Goal: Task Accomplishment & Management: Manage account settings

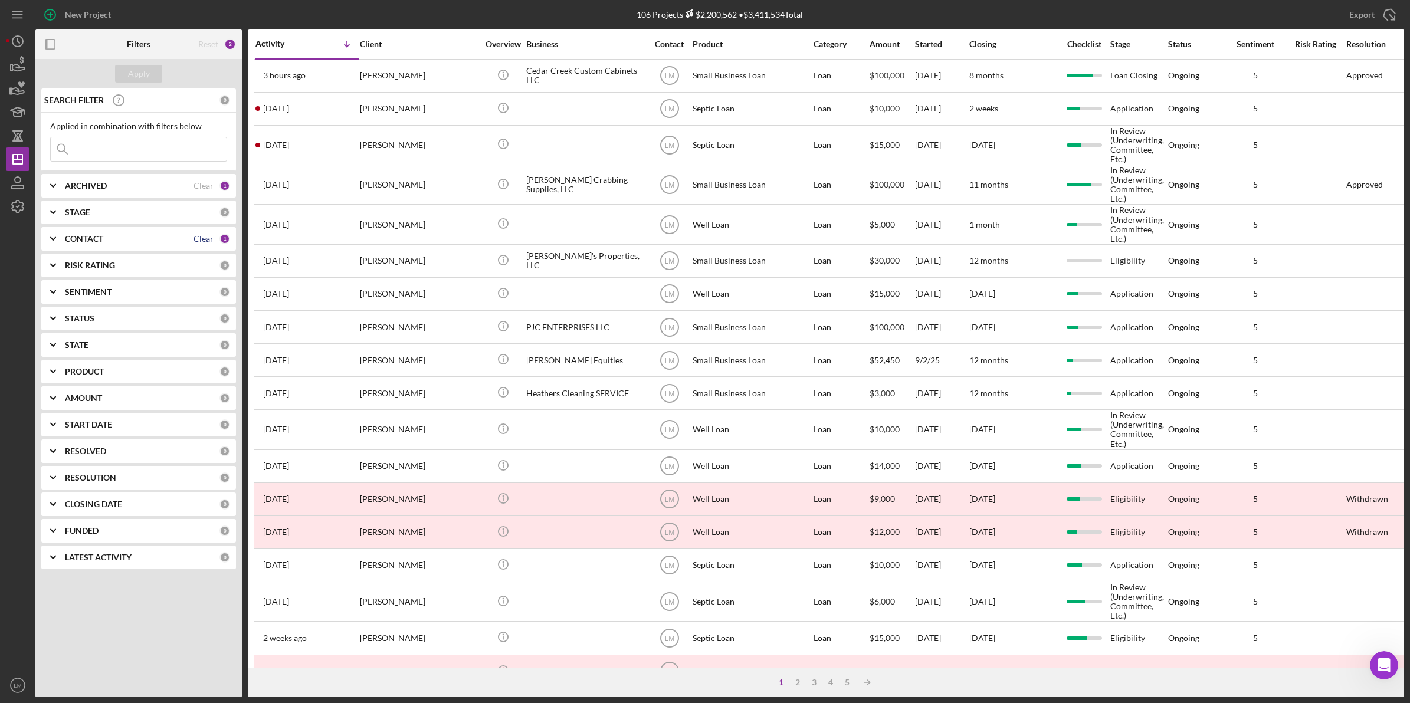
click at [195, 242] on div "CONTACT Clear 1" at bounding box center [147, 239] width 165 height 11
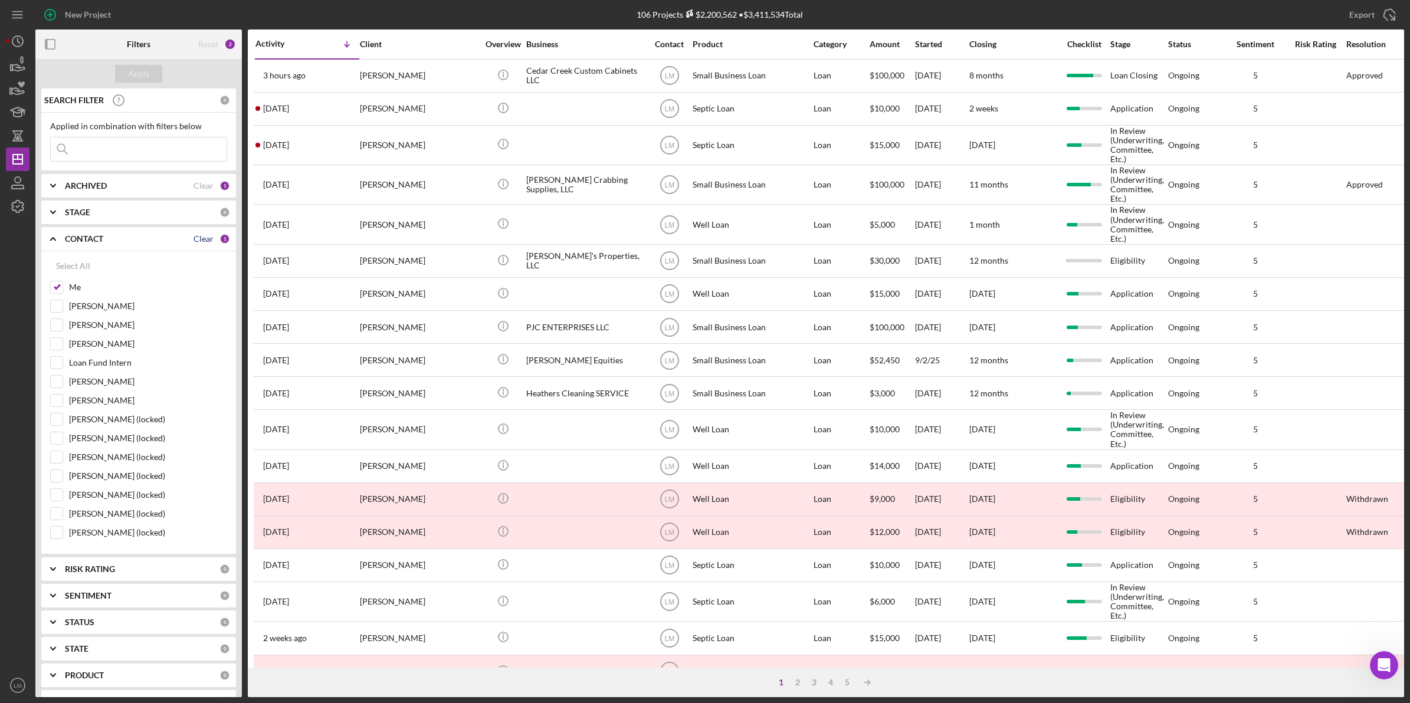
click at [201, 237] on div "Clear" at bounding box center [203, 238] width 20 height 9
checkbox input "false"
click at [165, 142] on input at bounding box center [139, 149] width 176 height 24
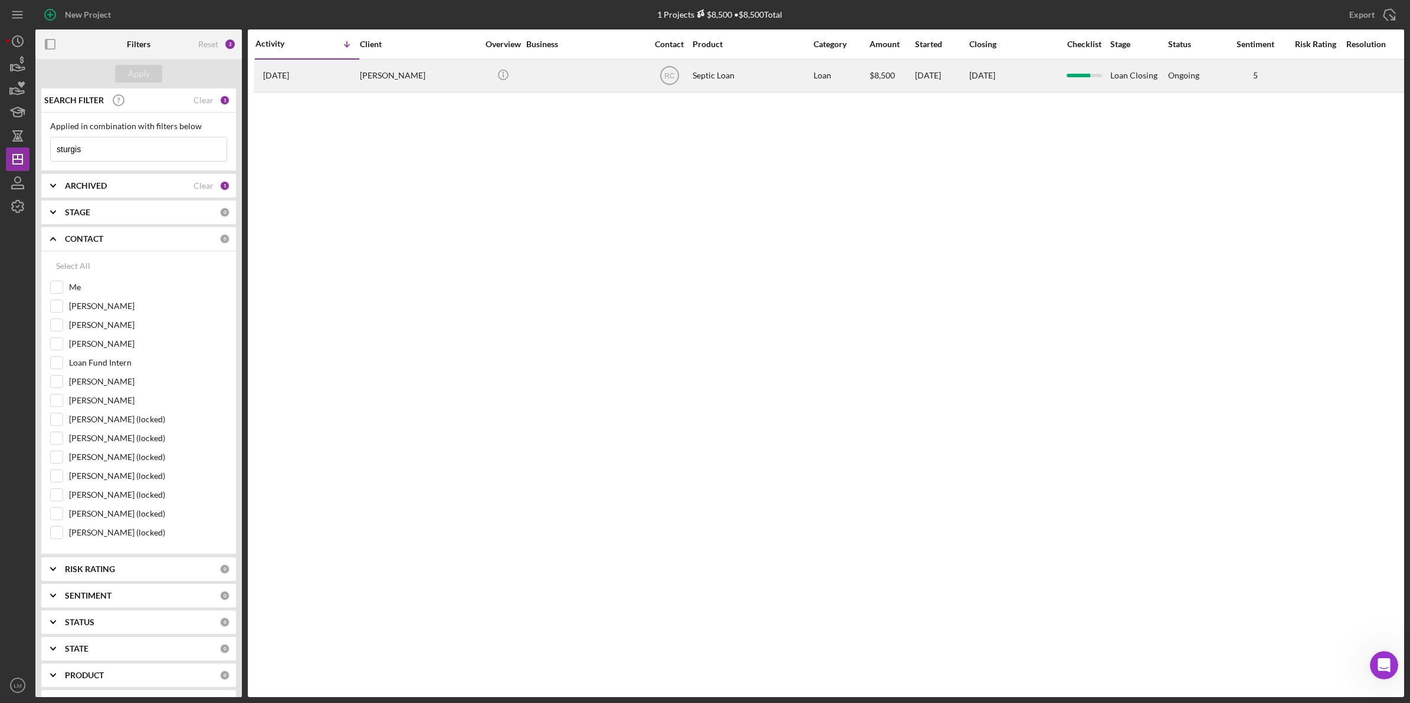
type input "sturgis"
click at [438, 87] on div "[PERSON_NAME]" at bounding box center [419, 75] width 118 height 31
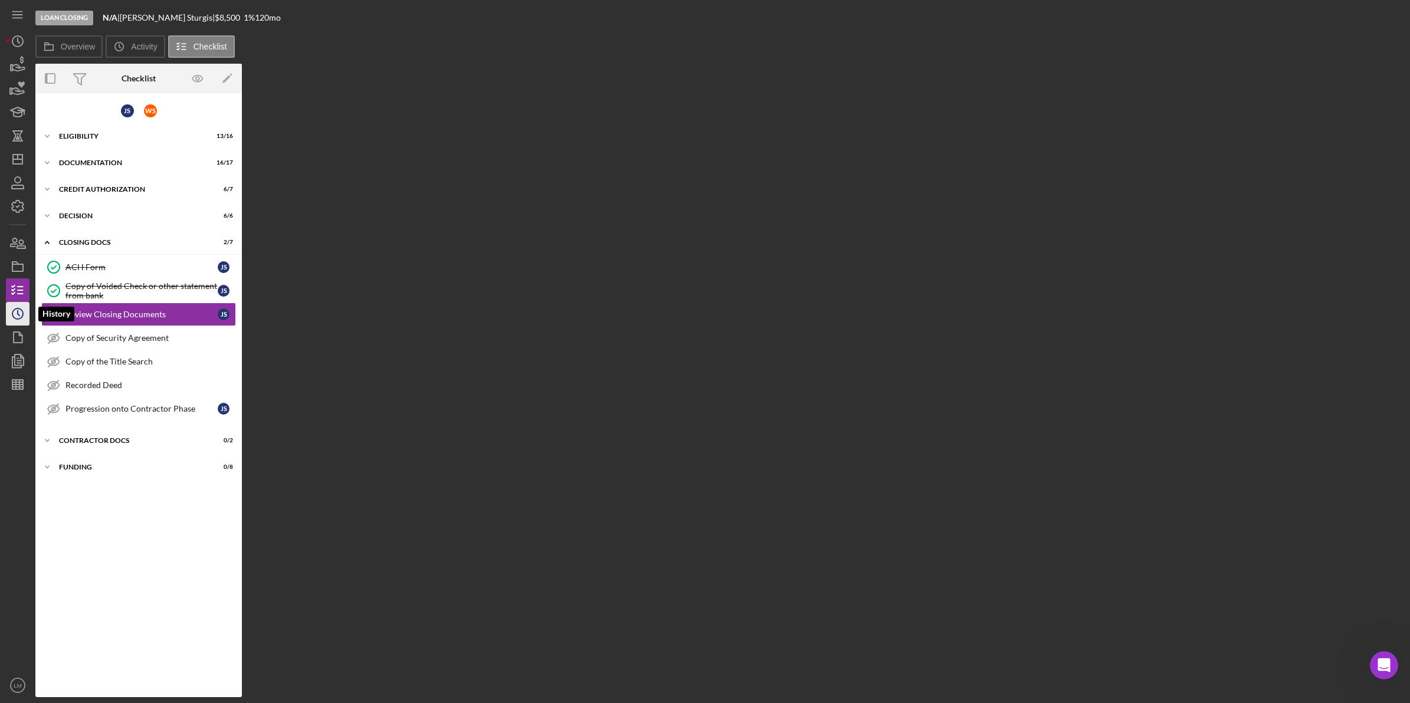
click at [18, 311] on polyline "button" at bounding box center [19, 313] width 2 height 5
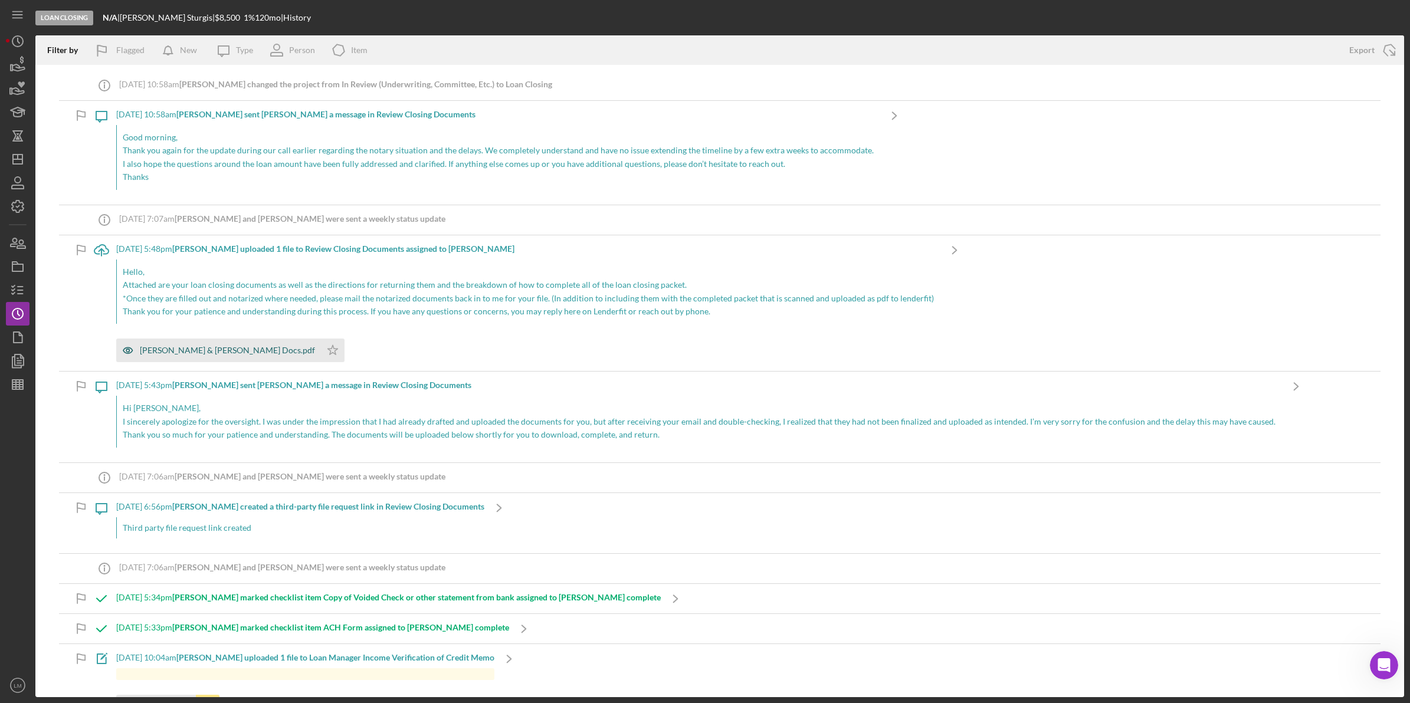
click at [246, 351] on div "[PERSON_NAME] & [PERSON_NAME] Docs.pdf" at bounding box center [227, 350] width 175 height 9
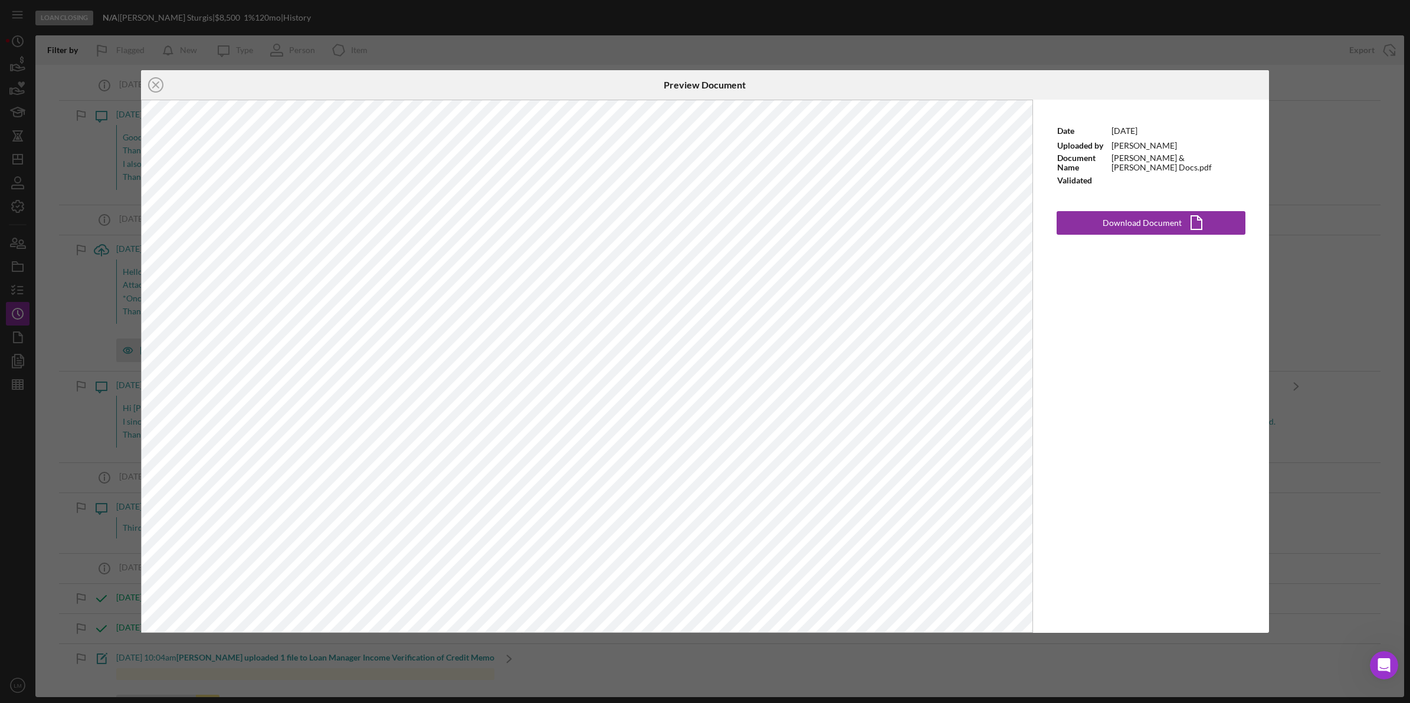
drag, startPoint x: 684, startPoint y: 38, endPoint x: 0, endPoint y: 149, distance: 693.0
click at [684, 38] on div "Icon/Close Preview Document Date [DATE] Uploaded by [PERSON_NAME] Document Name…" at bounding box center [705, 351] width 1410 height 703
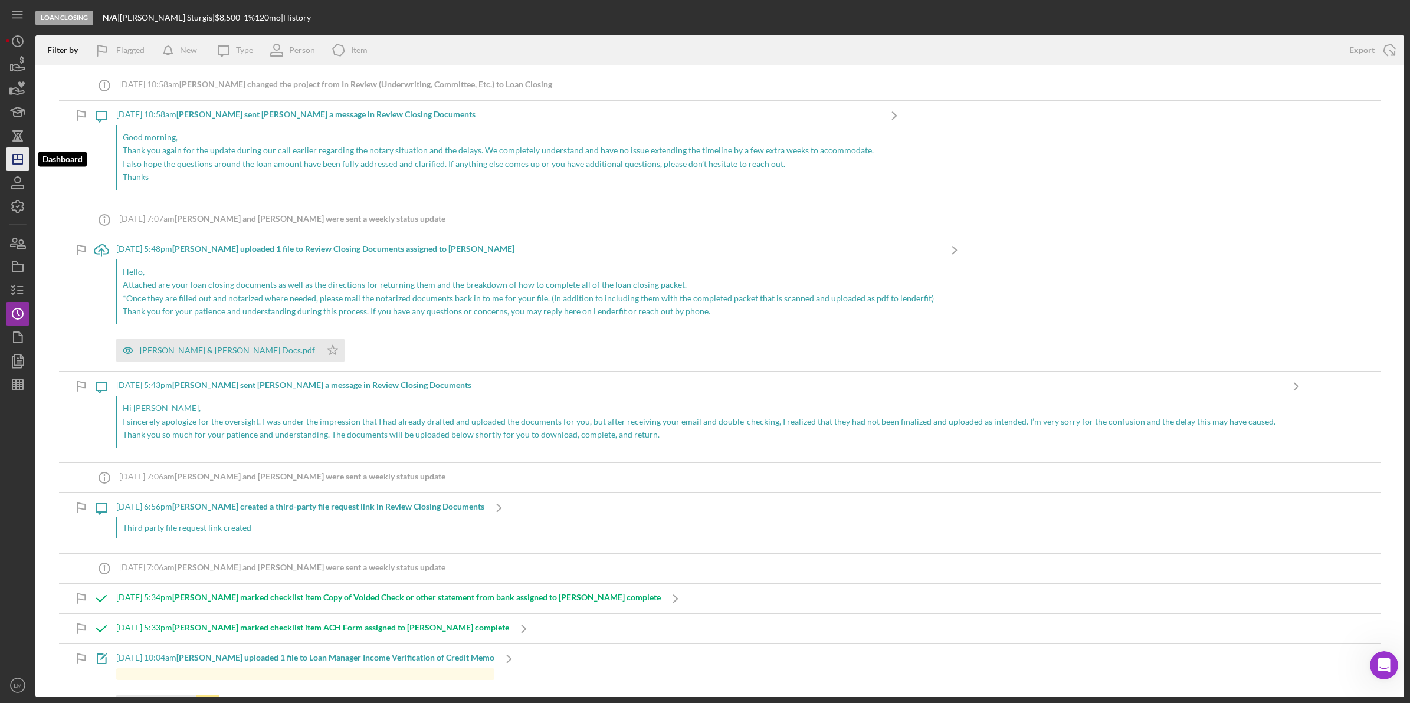
click at [21, 156] on icon "Icon/Dashboard" at bounding box center [17, 158] width 29 height 29
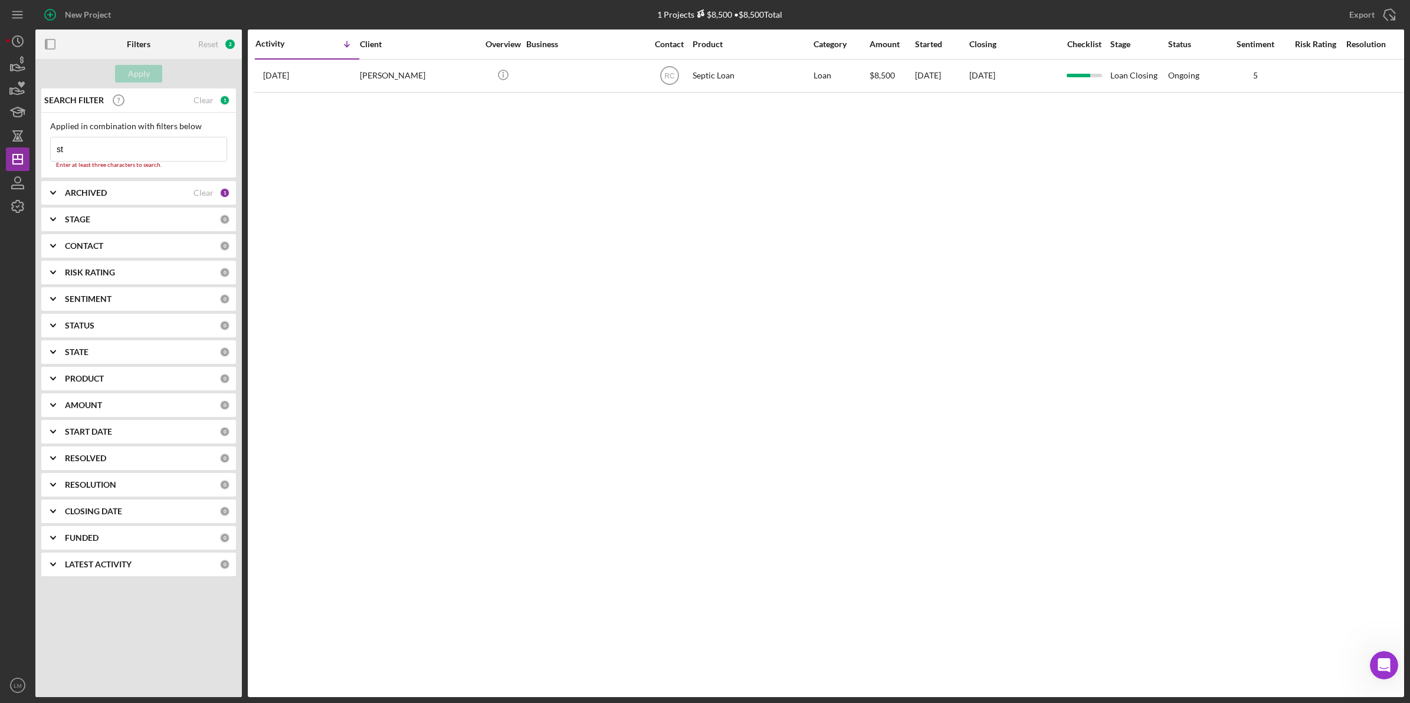
type input "s"
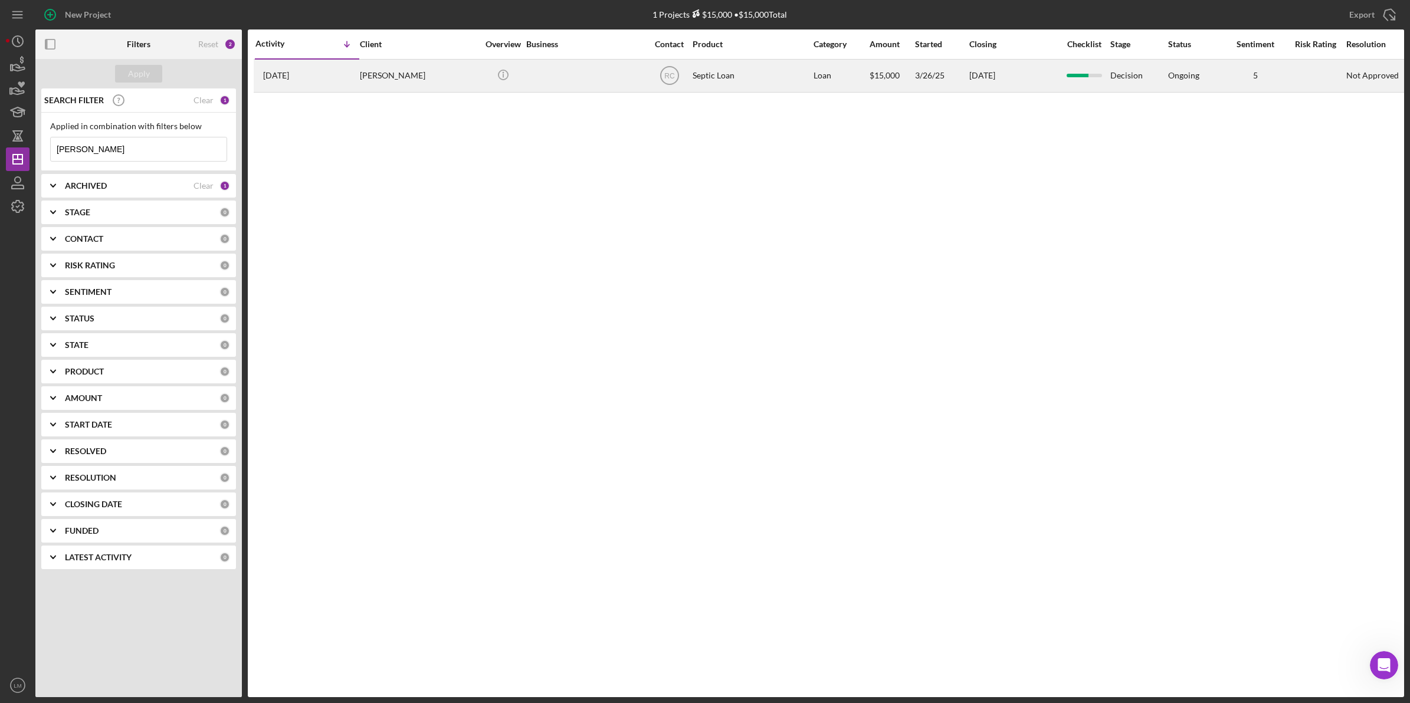
type input "[PERSON_NAME]"
click at [423, 75] on div "[PERSON_NAME]" at bounding box center [419, 75] width 118 height 31
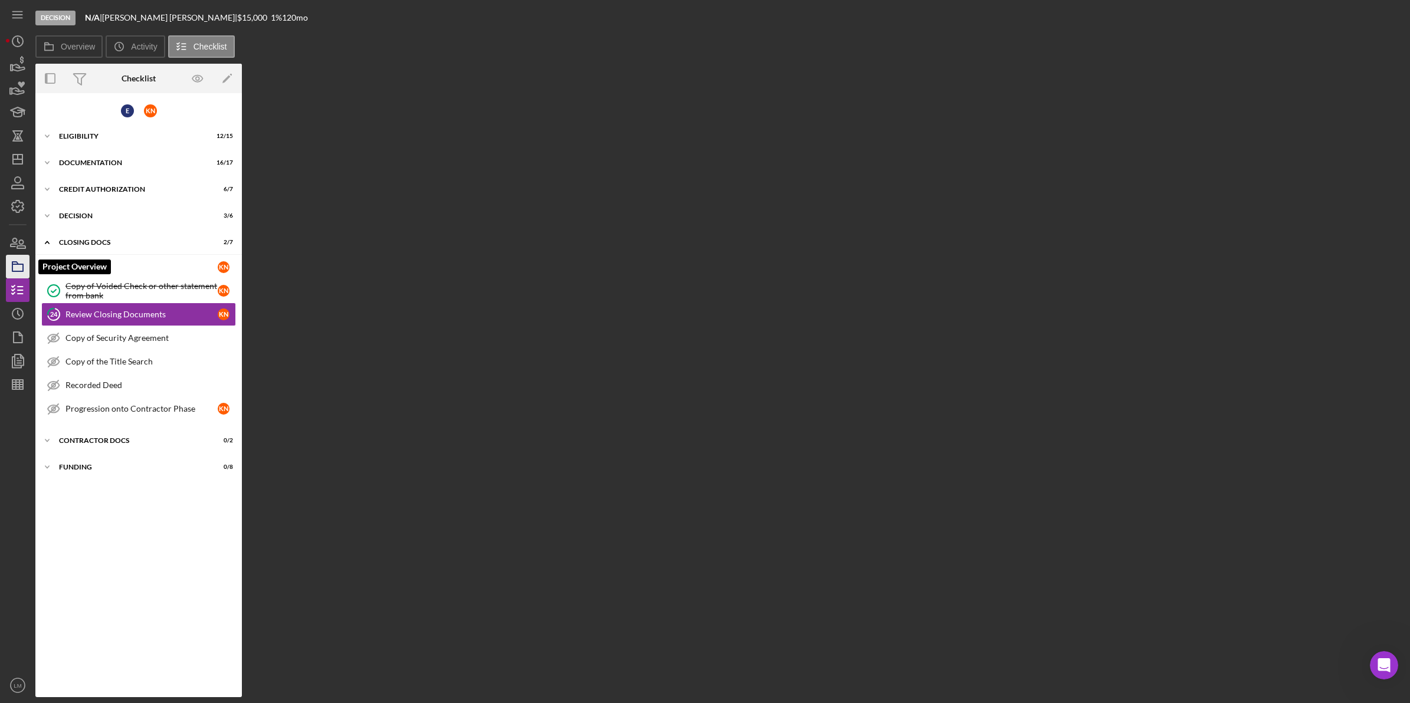
click at [21, 268] on icon "button" at bounding box center [17, 266] width 29 height 29
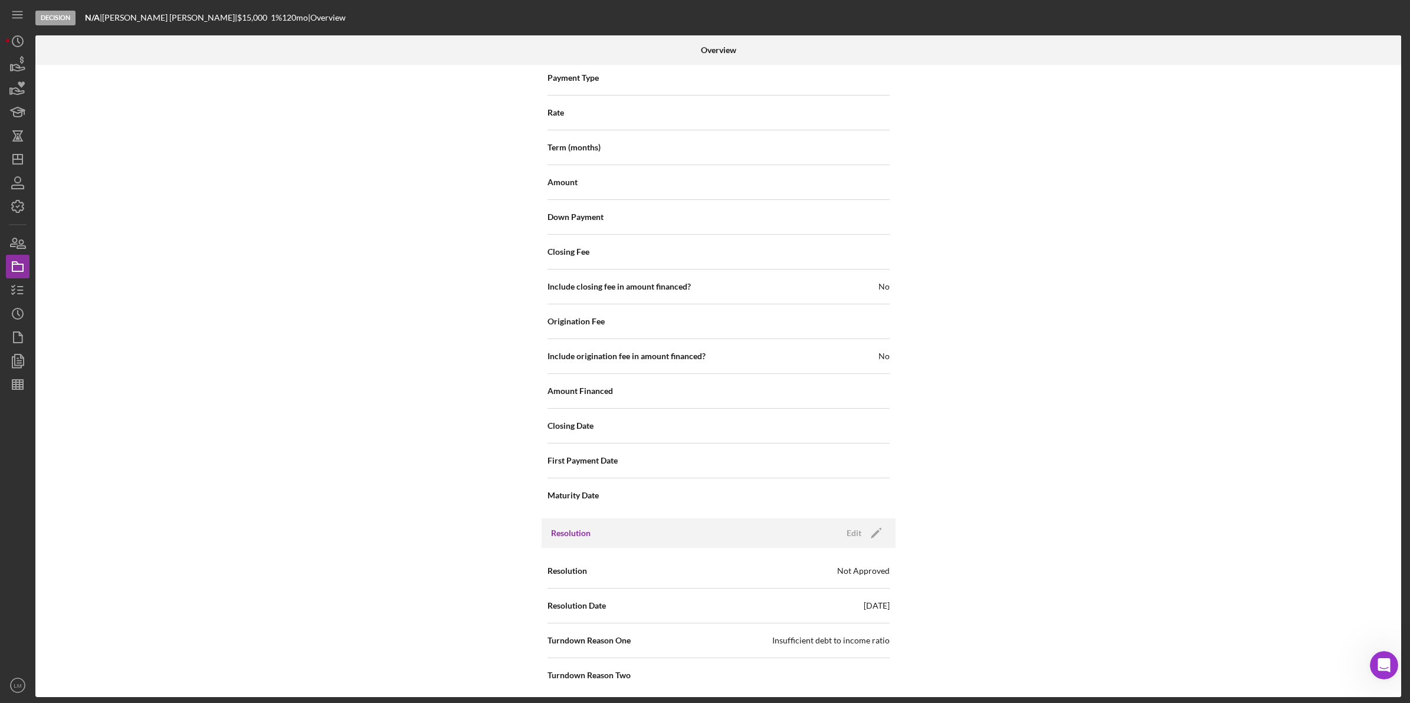
scroll to position [1129, 0]
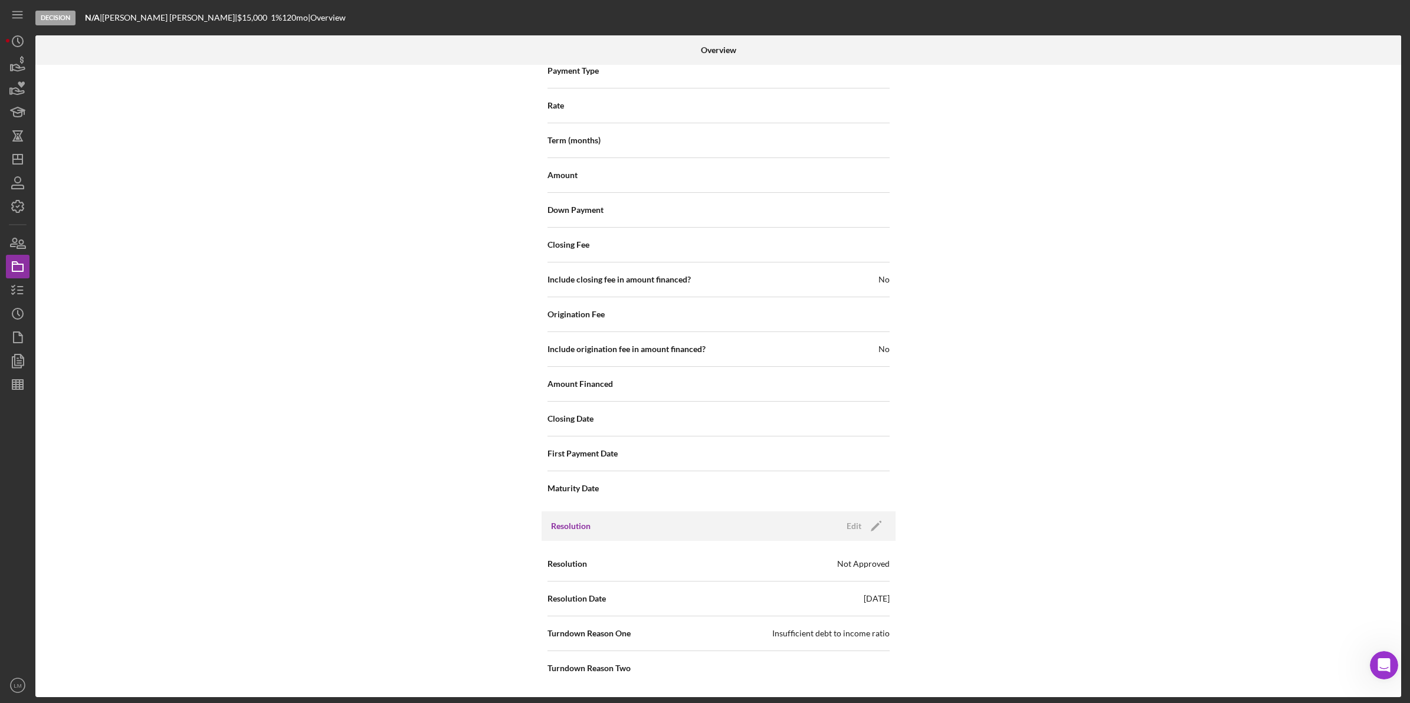
click at [867, 534] on div "Resolution Edit Icon/Edit" at bounding box center [718, 525] width 354 height 29
click at [872, 525] on icon "Icon/Edit" at bounding box center [875, 525] width 29 height 29
click at [844, 574] on div "Not Approved" at bounding box center [790, 564] width 142 height 27
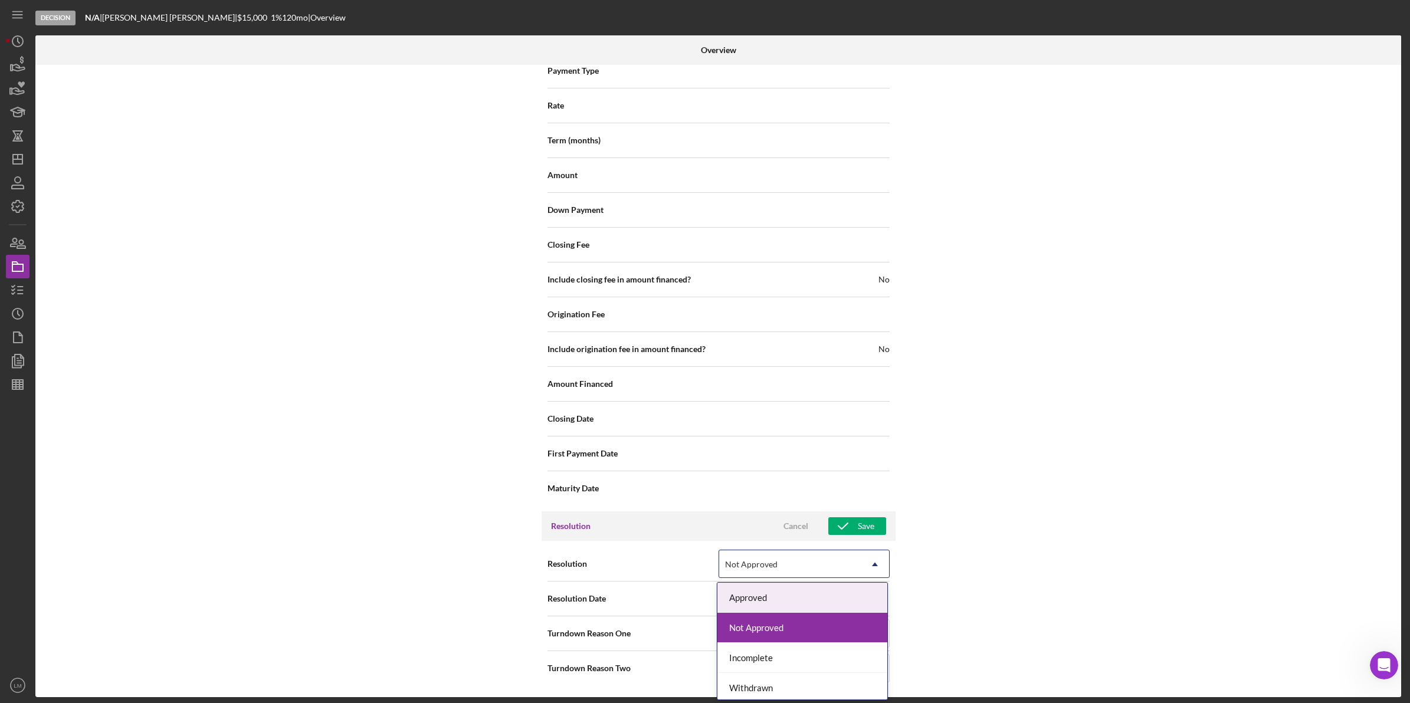
click at [797, 603] on div "Approved" at bounding box center [802, 598] width 170 height 30
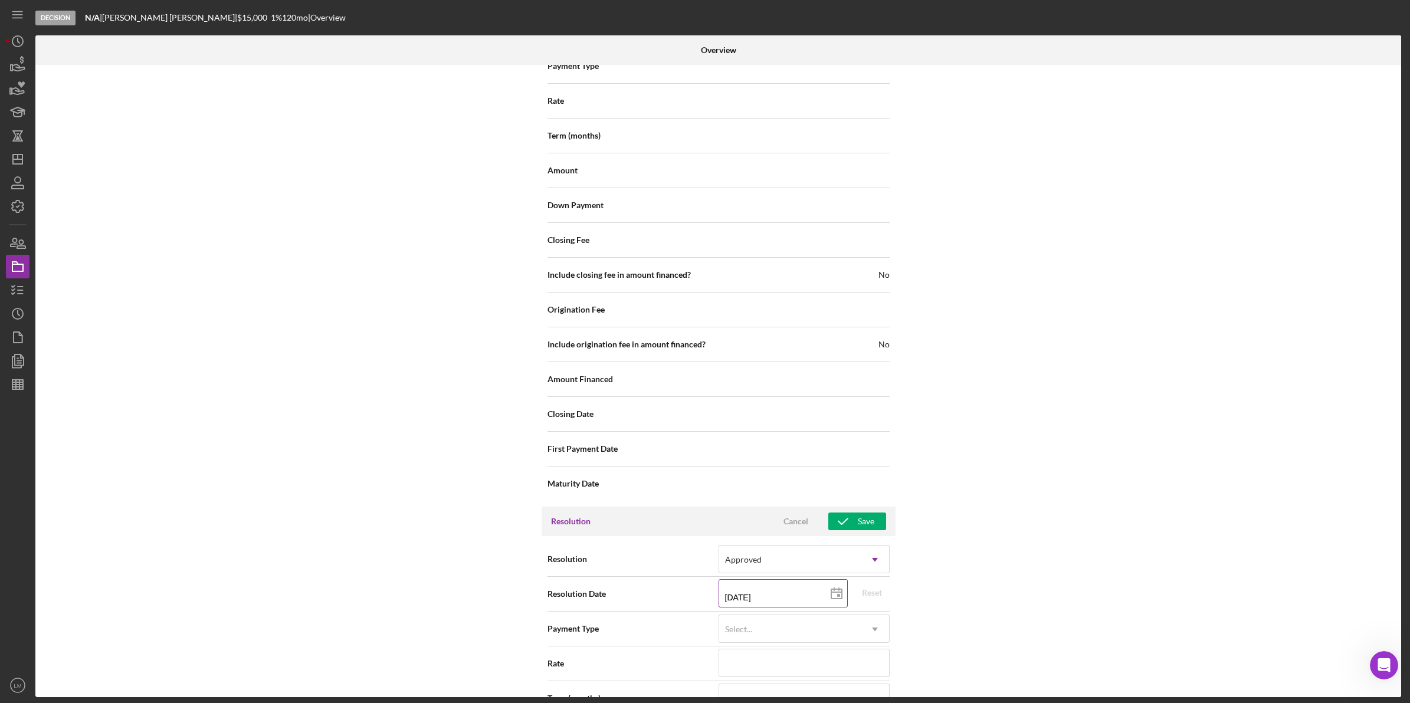
click at [747, 602] on input "[DATE]" at bounding box center [782, 593] width 129 height 28
click at [740, 602] on input "[DATE]" at bounding box center [782, 593] width 129 height 28
type input "07/22/y025"
type input "[DATE]"
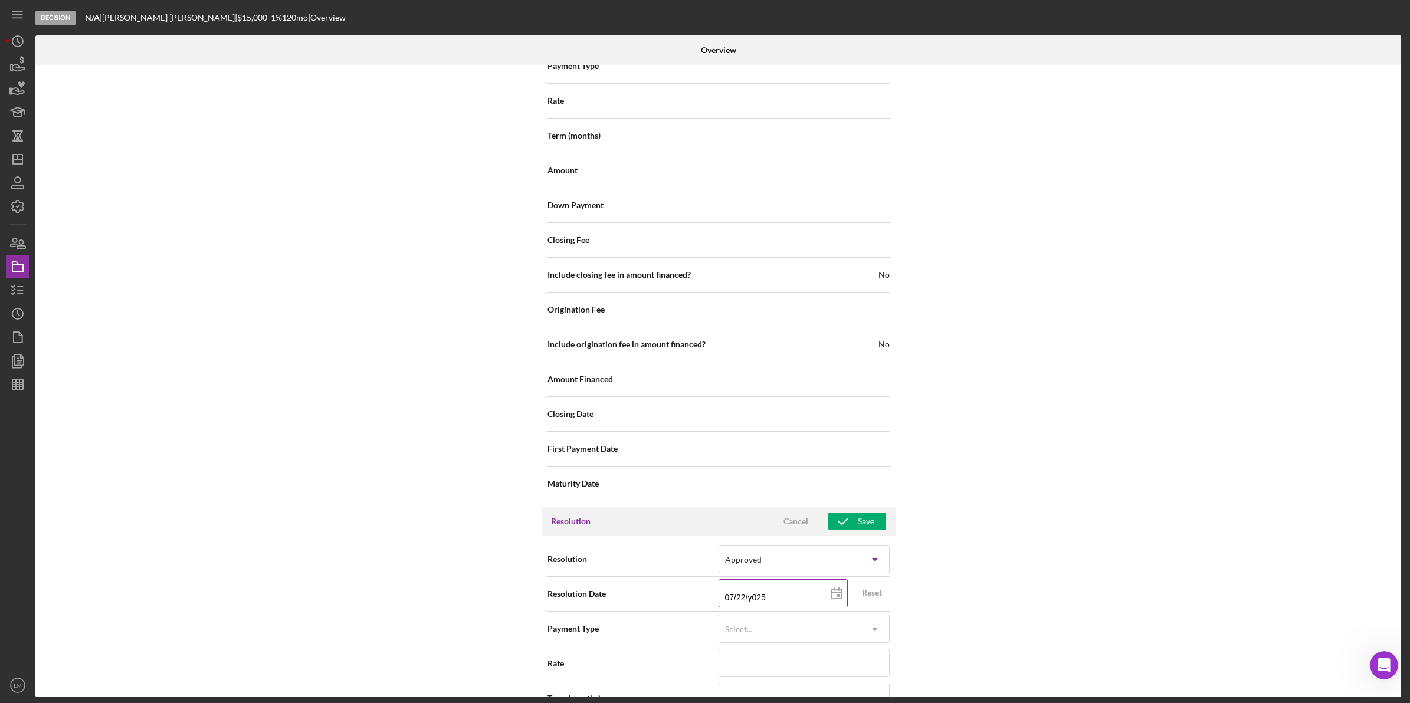
type input "[DATE]"
click at [858, 518] on div "Save" at bounding box center [866, 522] width 17 height 18
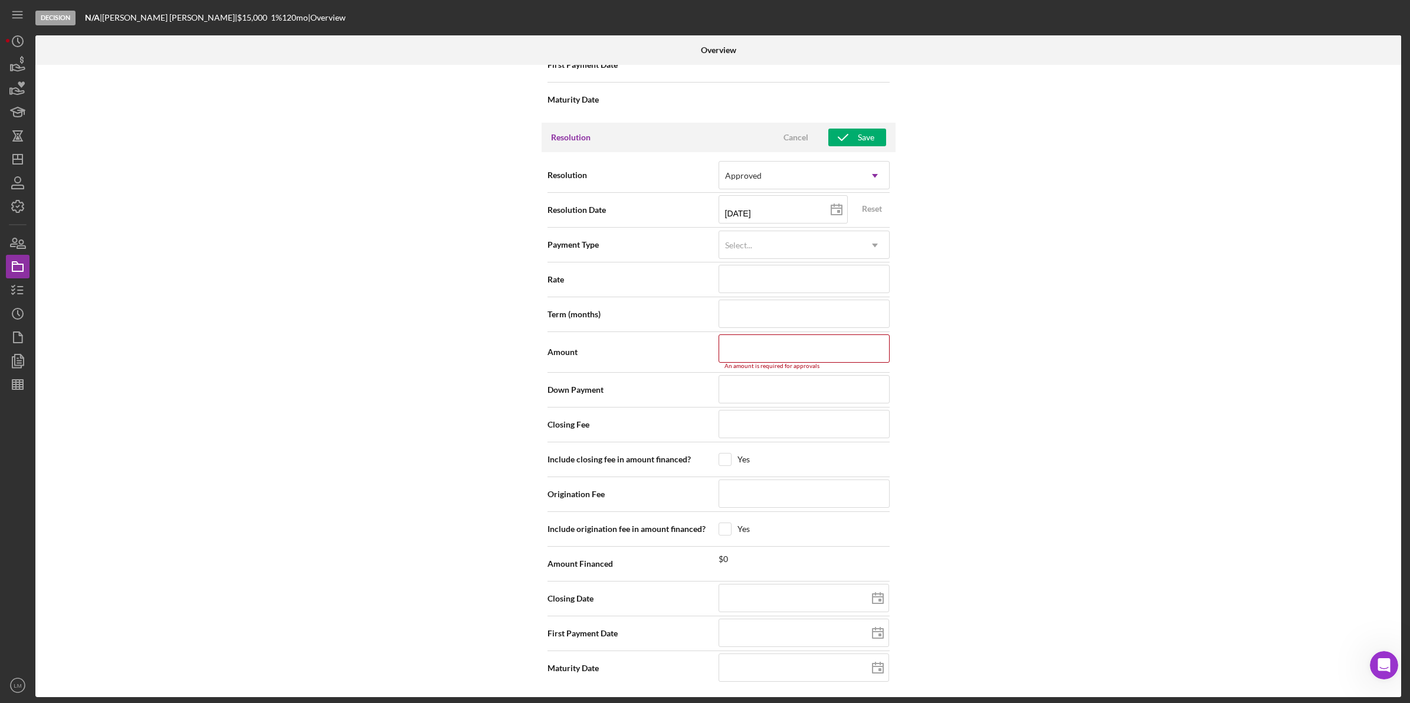
scroll to position [1519, 0]
click at [826, 345] on input at bounding box center [803, 348] width 171 height 28
type input "$8"
type input "$84"
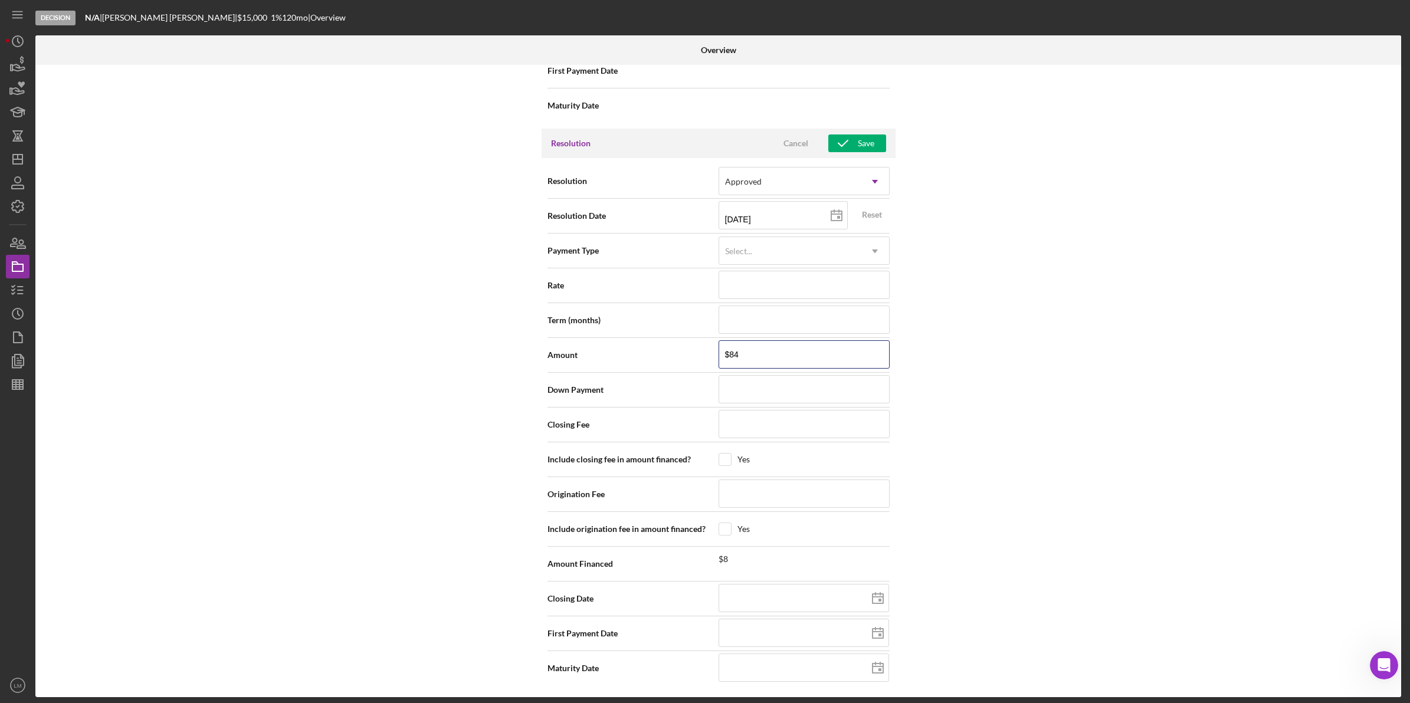
type input "$845"
type input "$8,450"
click at [849, 142] on icon "button" at bounding box center [842, 143] width 29 height 29
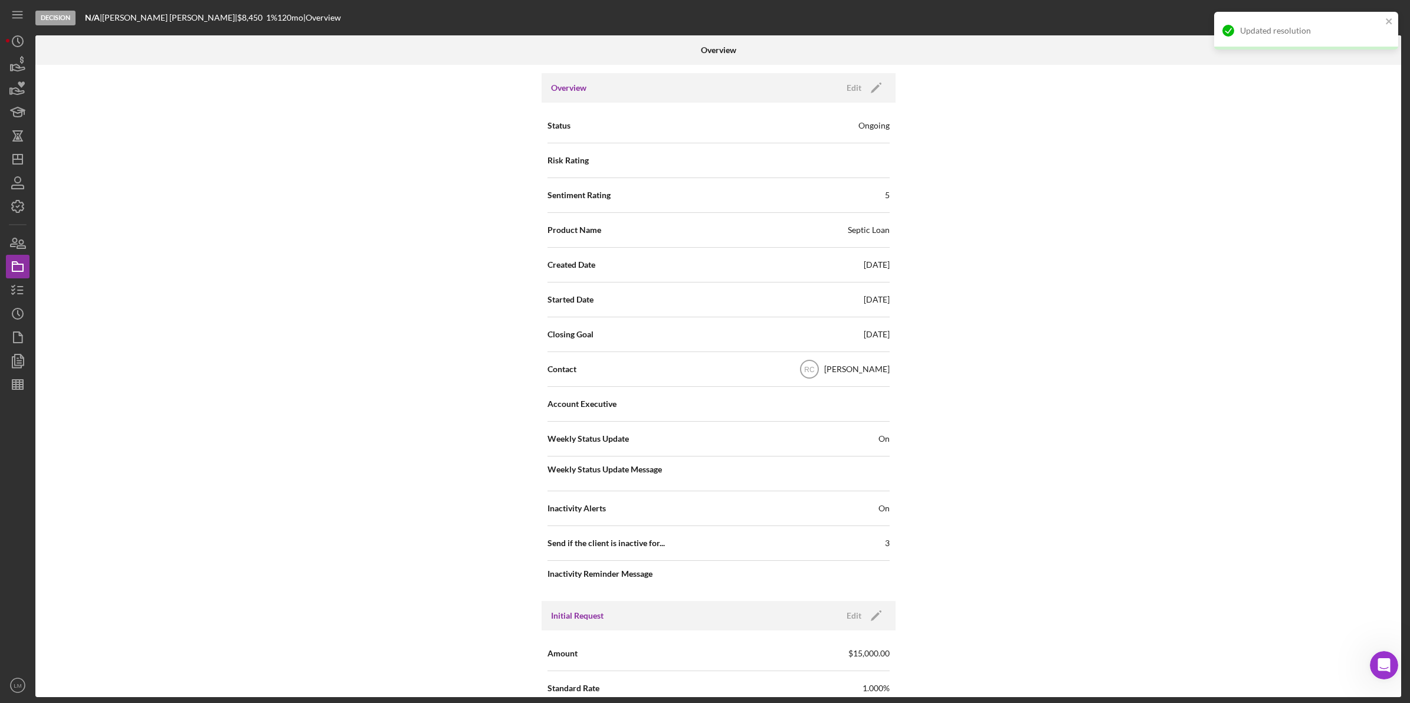
scroll to position [0, 0]
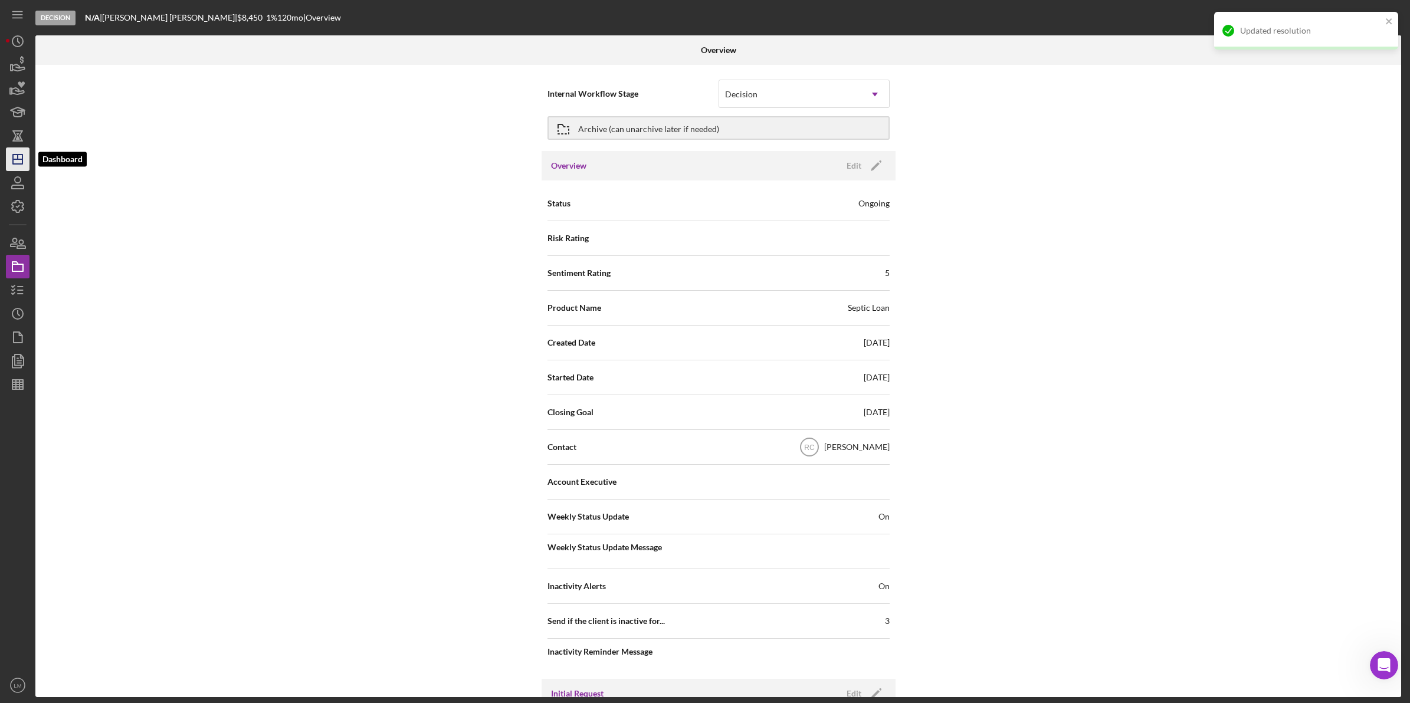
click at [24, 157] on icon "Icon/Dashboard" at bounding box center [17, 158] width 29 height 29
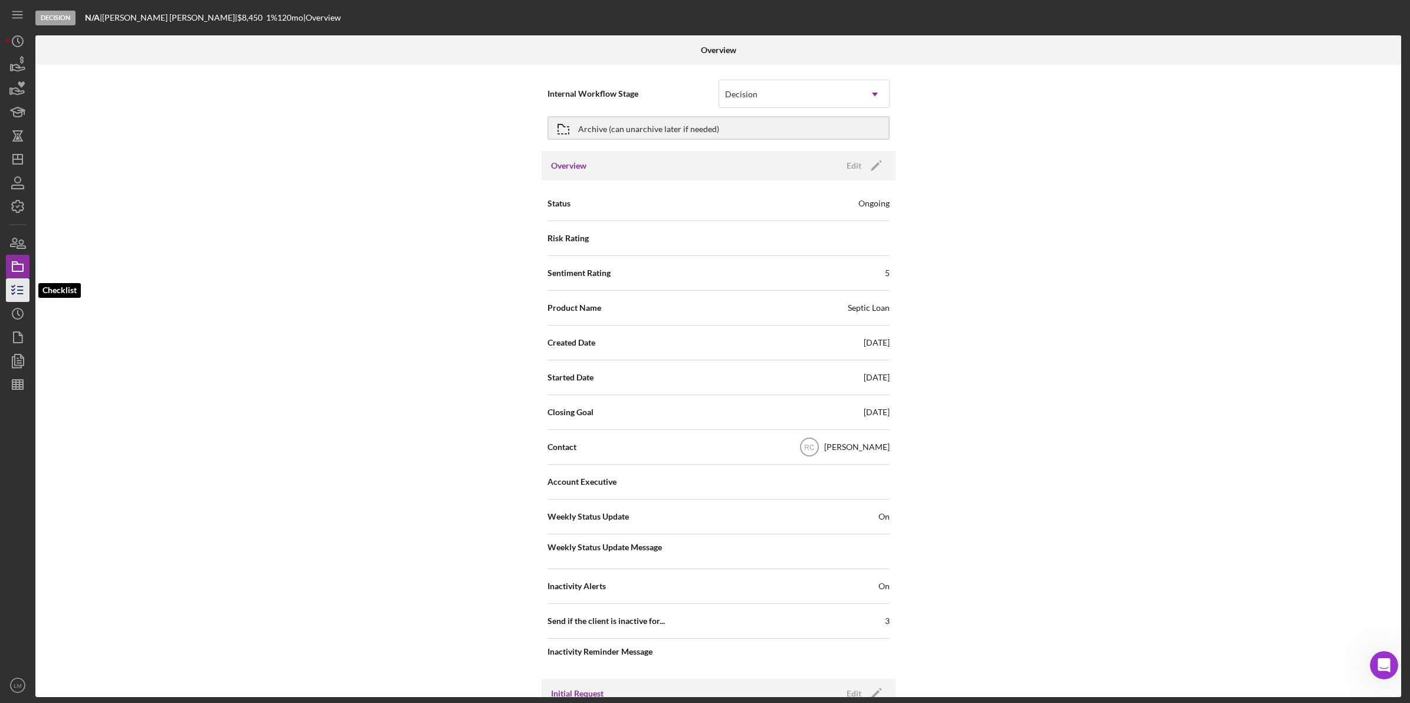
click at [13, 287] on polyline "button" at bounding box center [13, 286] width 3 height 2
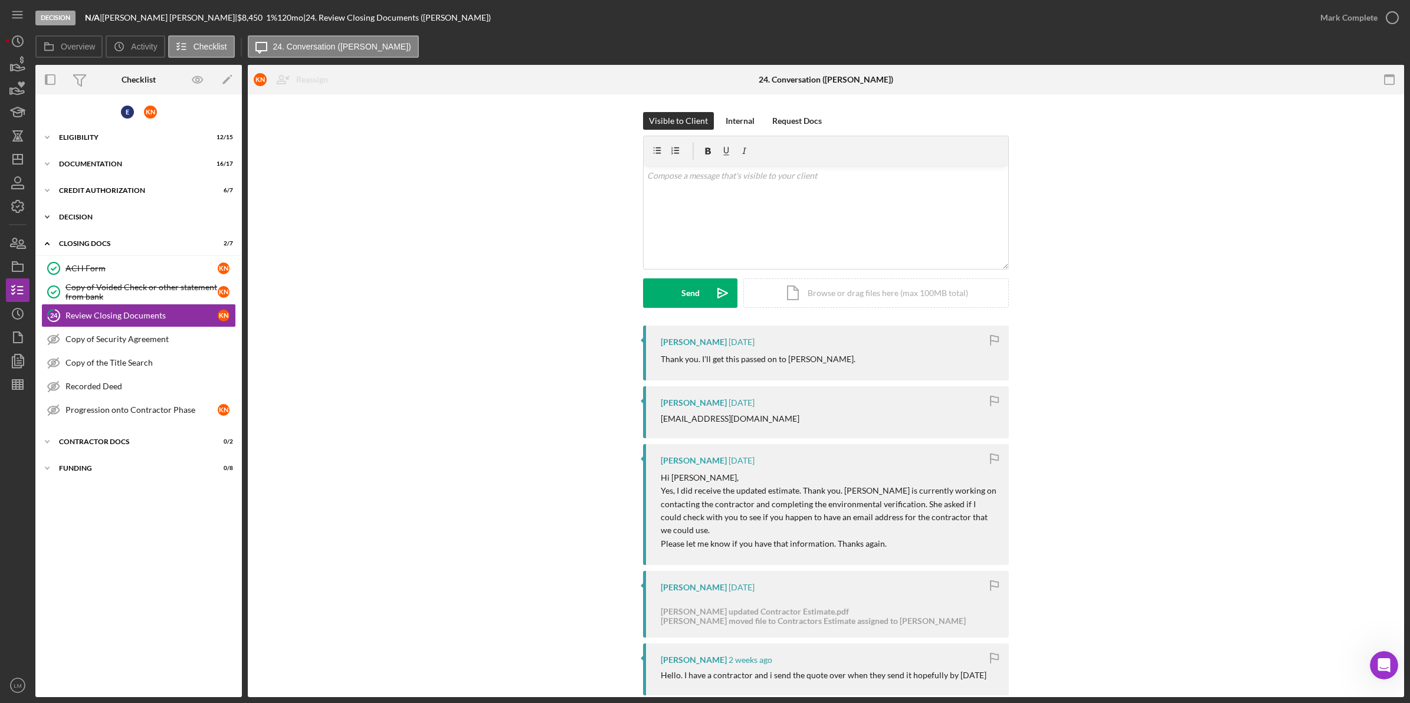
click at [136, 222] on div "Icon/Expander Decision 3 / 6" at bounding box center [138, 217] width 206 height 24
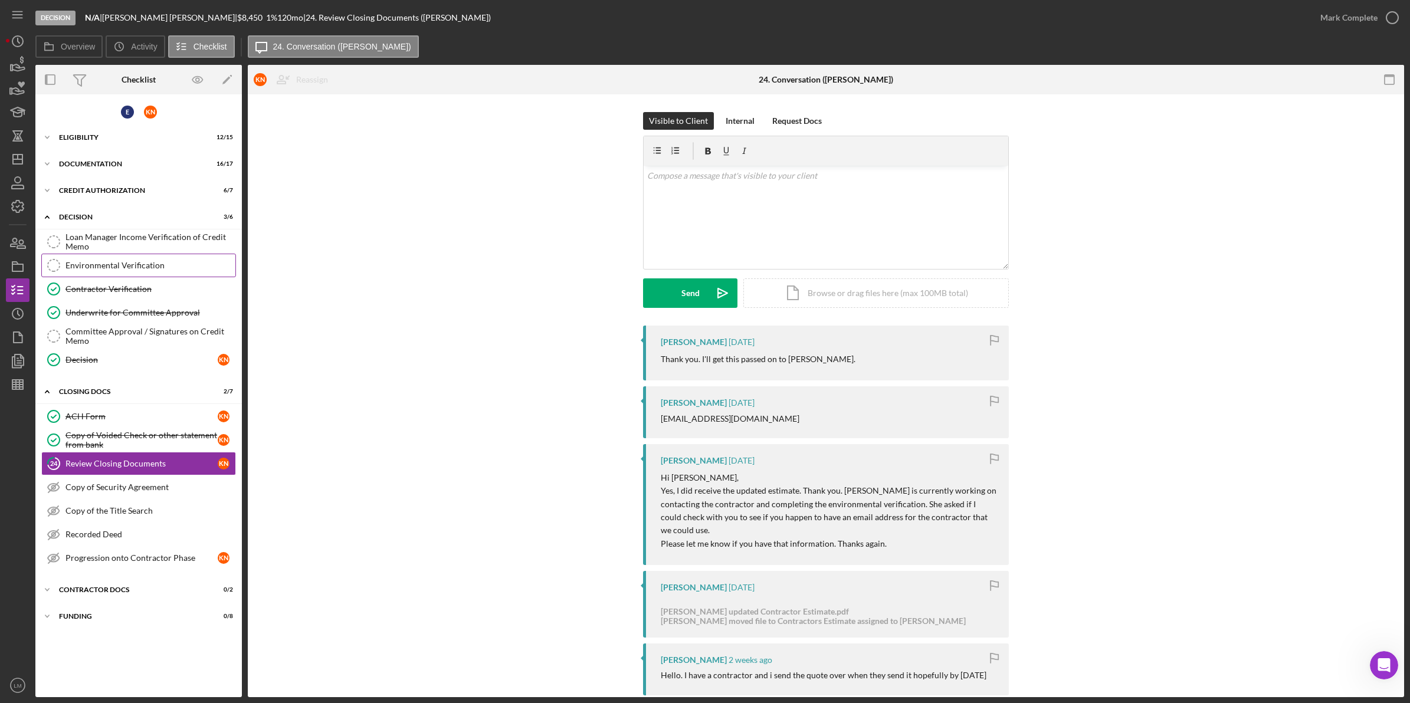
click at [127, 262] on div "Environmental Verification" at bounding box center [150, 265] width 170 height 9
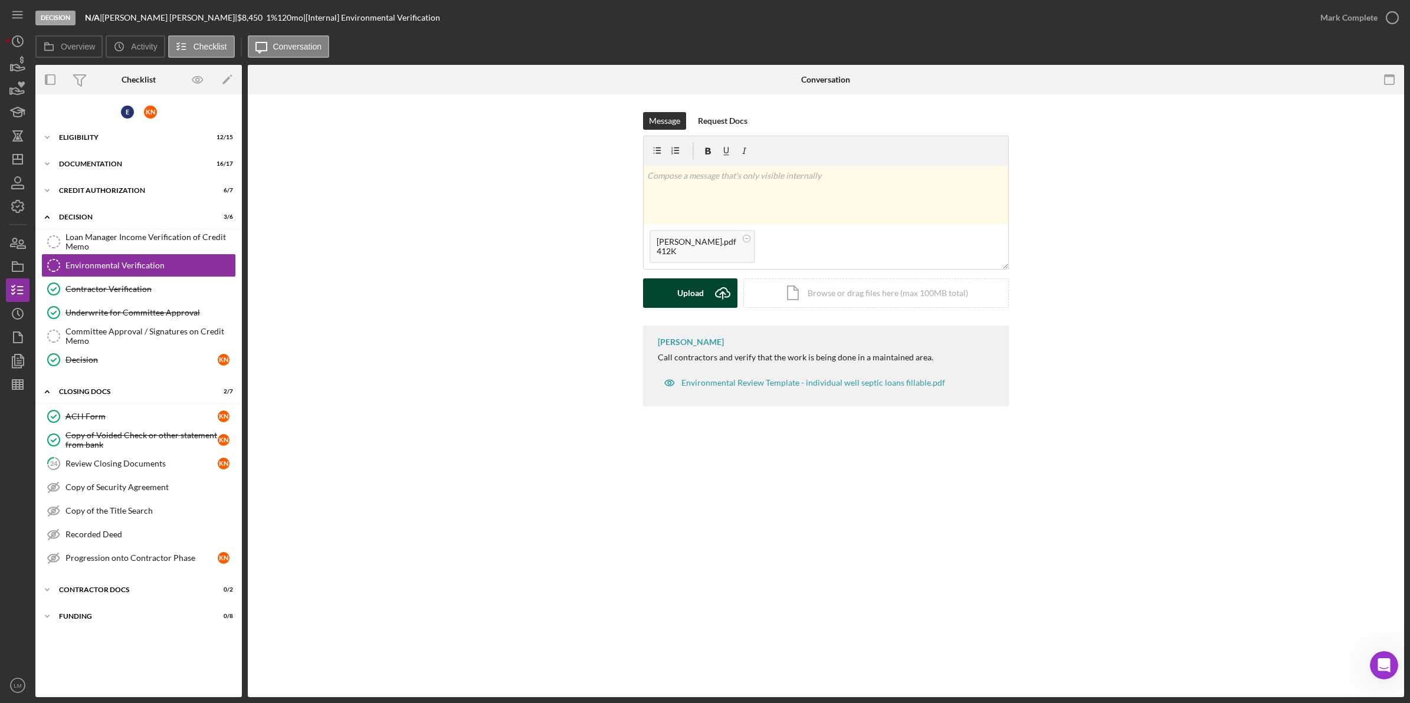
click at [705, 293] on button "Upload Icon/Upload" at bounding box center [690, 292] width 94 height 29
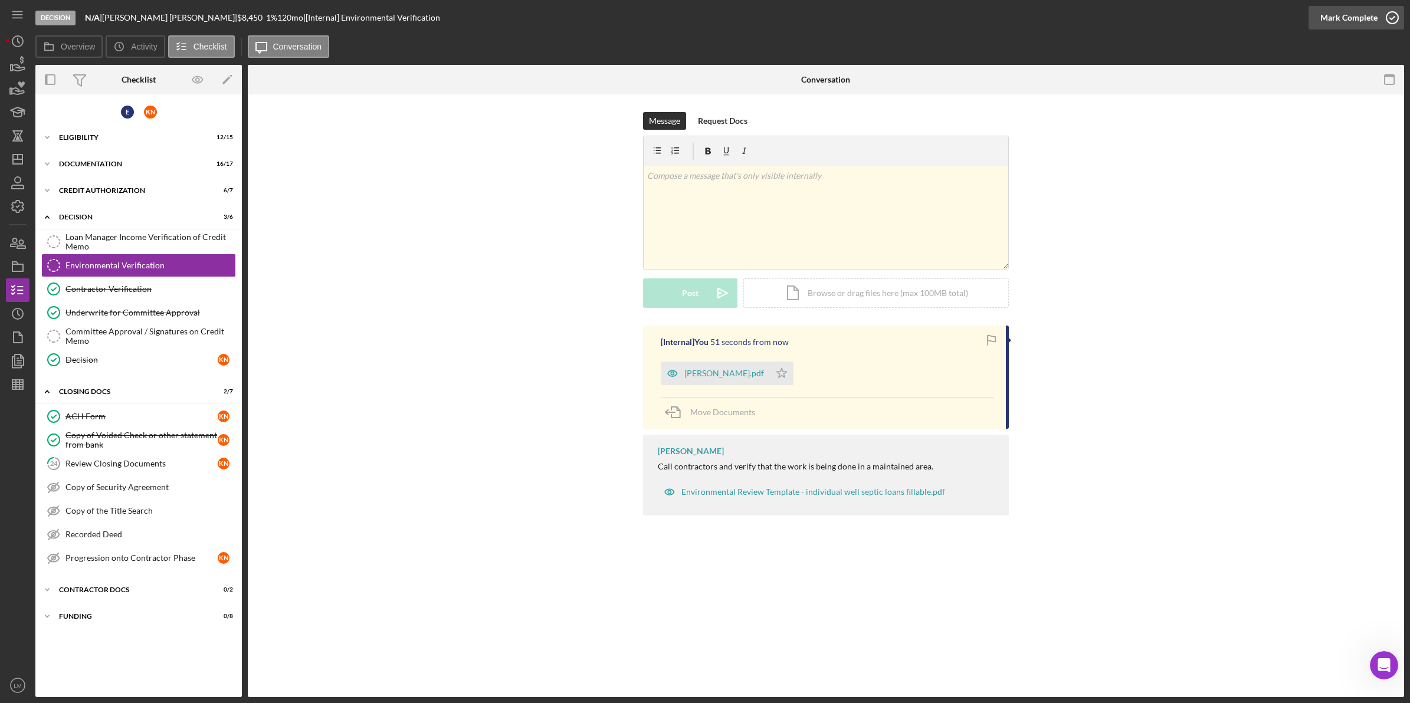
click at [1366, 21] on div "Mark Complete" at bounding box center [1348, 18] width 57 height 24
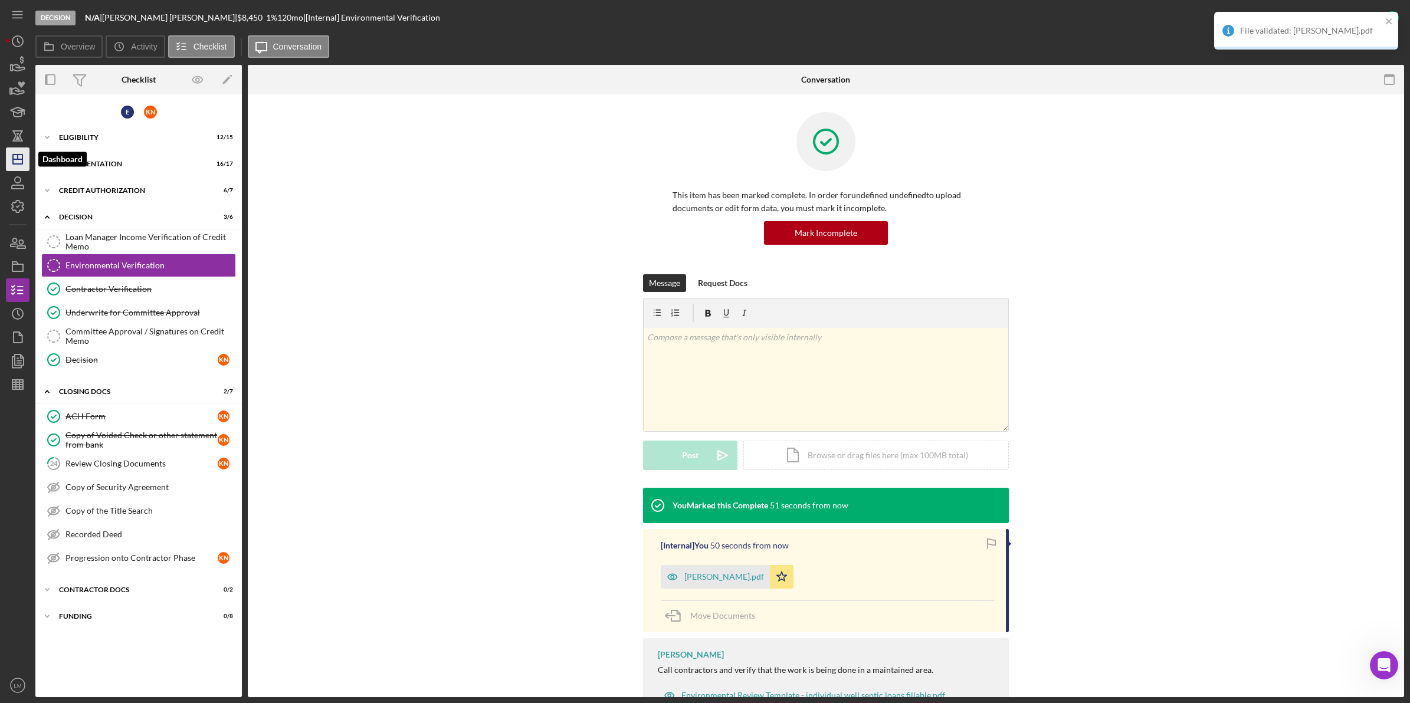
click at [25, 154] on icon "Icon/Dashboard" at bounding box center [17, 158] width 29 height 29
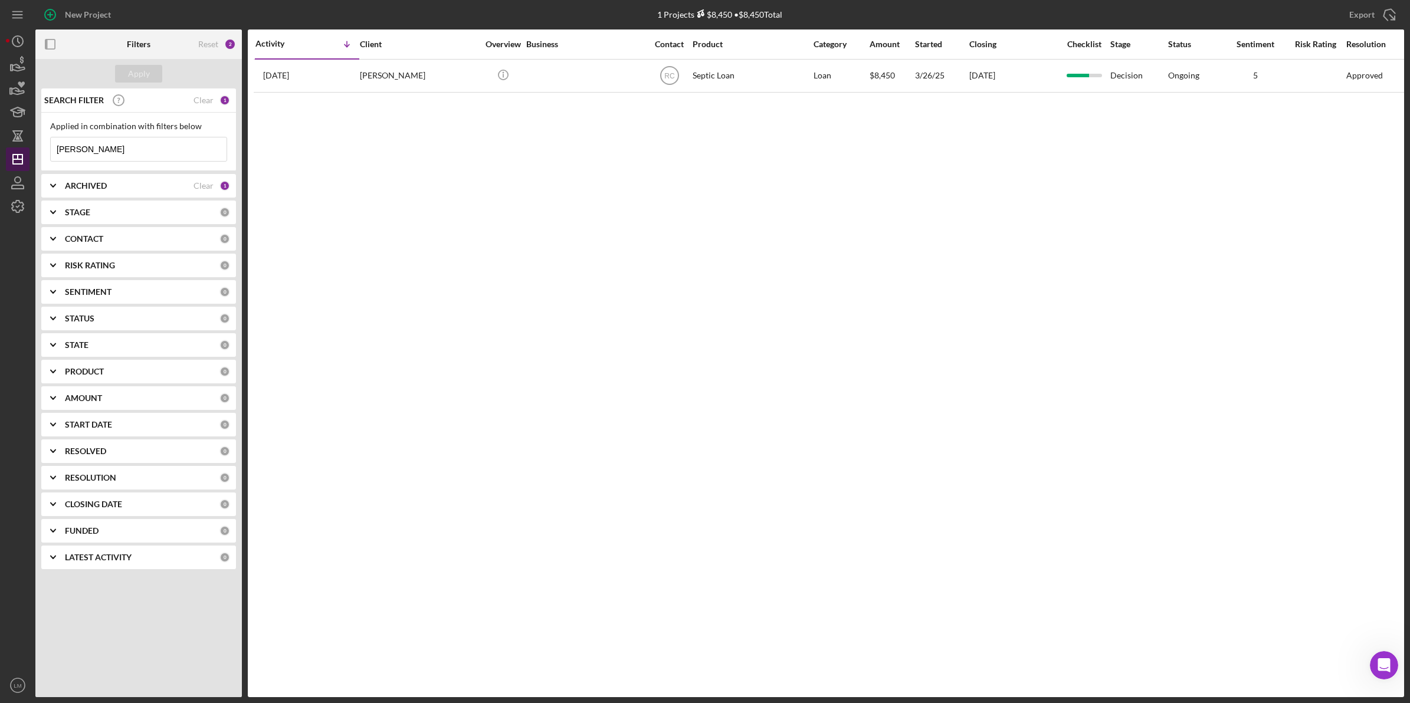
drag, startPoint x: 98, startPoint y: 151, endPoint x: 22, endPoint y: 151, distance: 75.5
click at [22, 151] on div "New Project 1 Projects $8,450 • $8,450 Total [PERSON_NAME] Export Icon/Export F…" at bounding box center [705, 348] width 1398 height 697
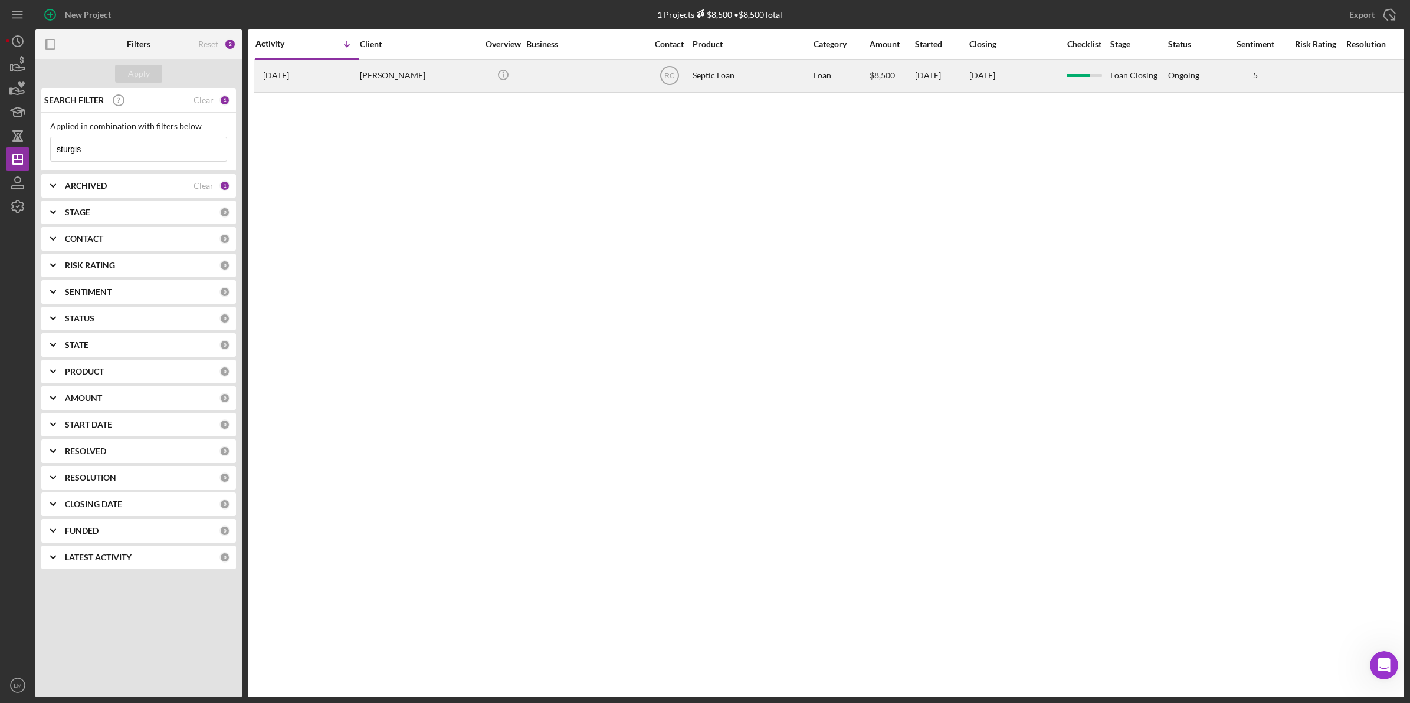
type input "sturgis"
click at [416, 64] on div "[PERSON_NAME]" at bounding box center [419, 75] width 118 height 31
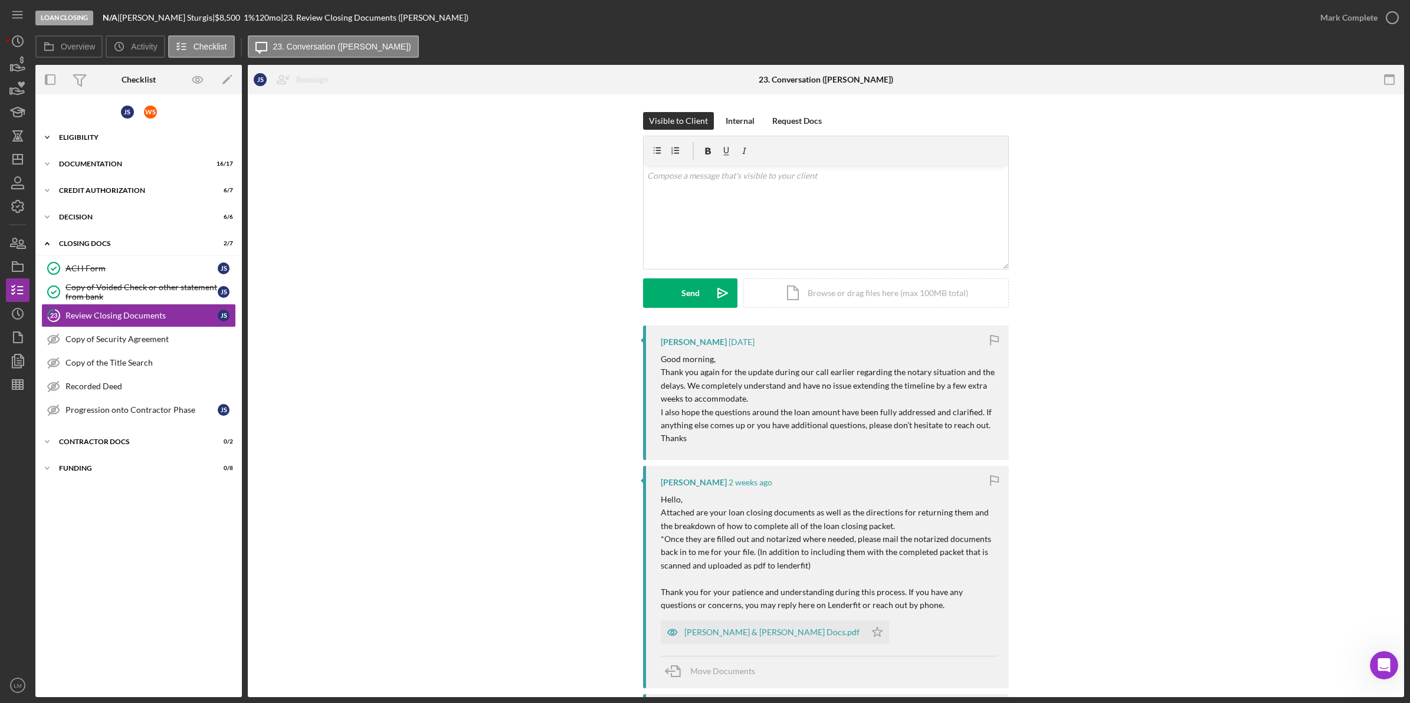
click at [203, 142] on div "Icon/Expander Eligibility 13 / 16" at bounding box center [138, 138] width 206 height 24
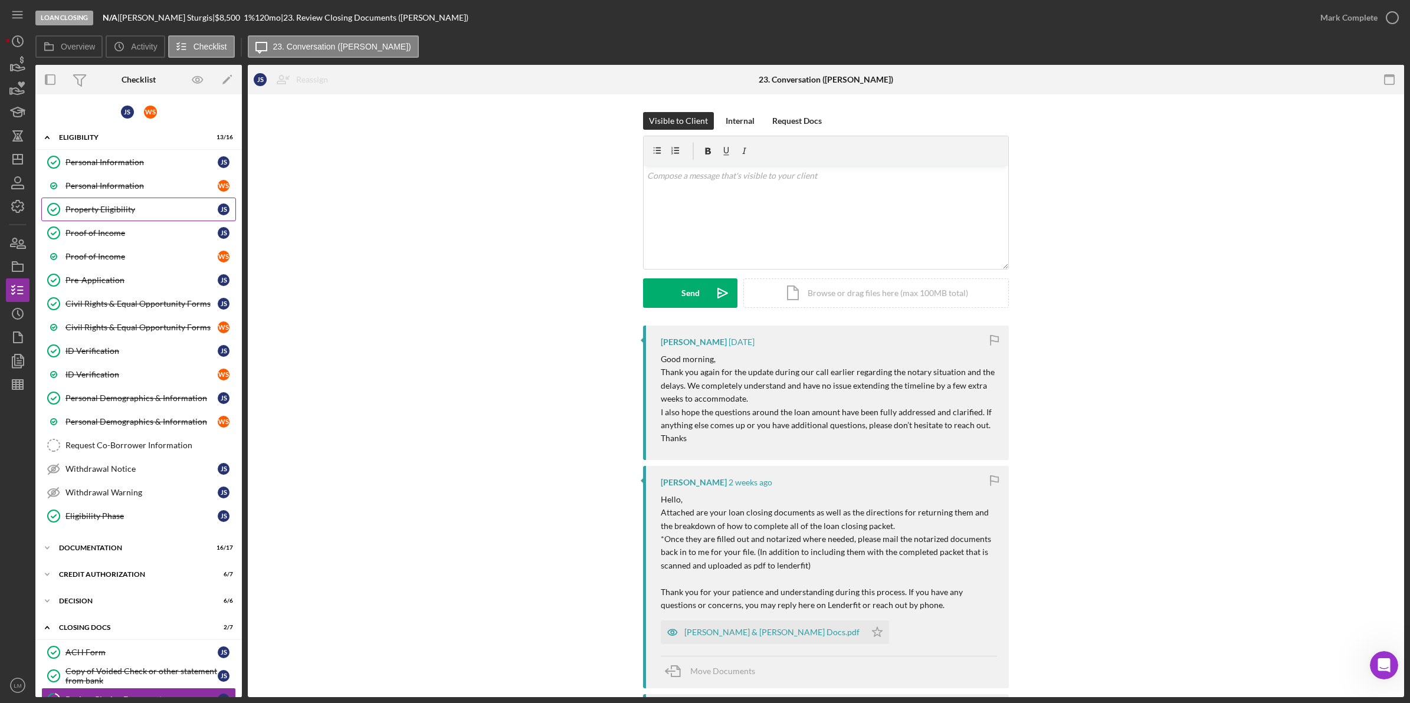
click at [130, 208] on div "Property Eligibility" at bounding box center [141, 209] width 152 height 9
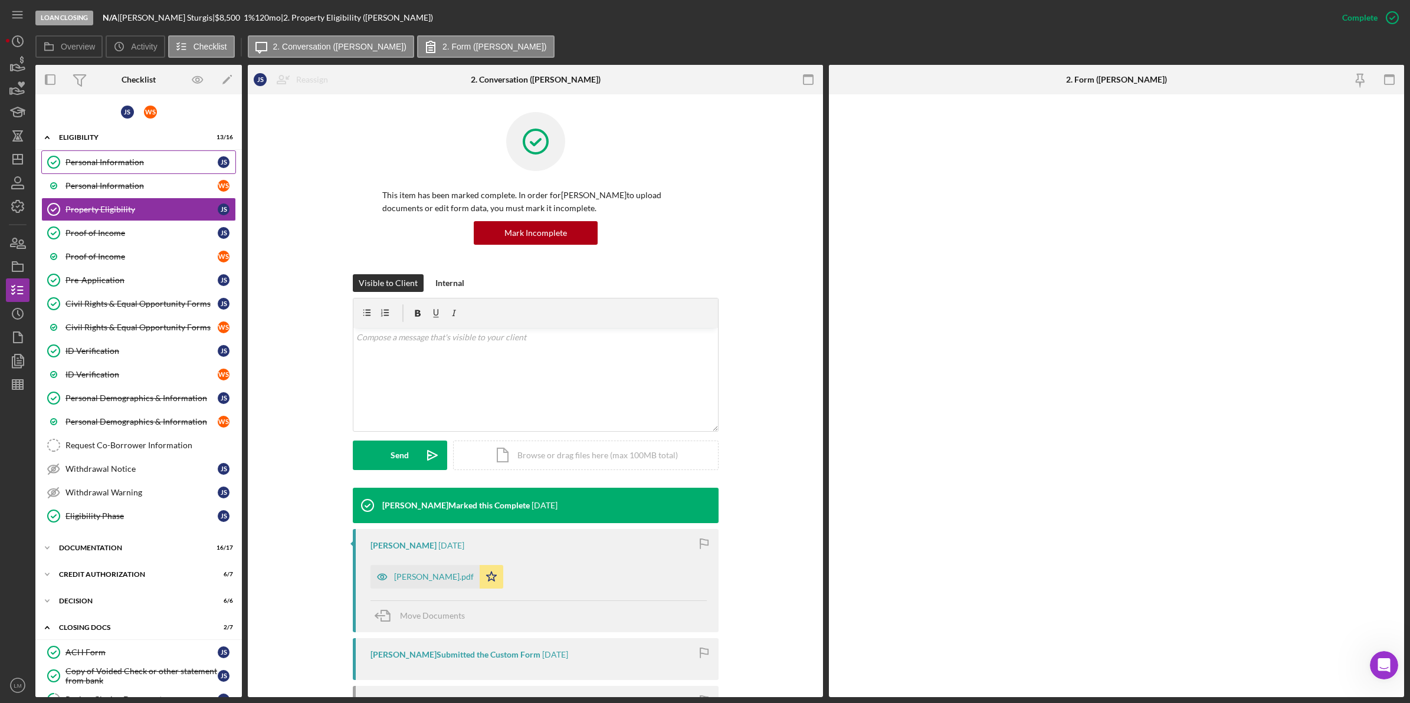
click at [151, 168] on link "Personal Information Personal Information J S" at bounding box center [138, 162] width 195 height 24
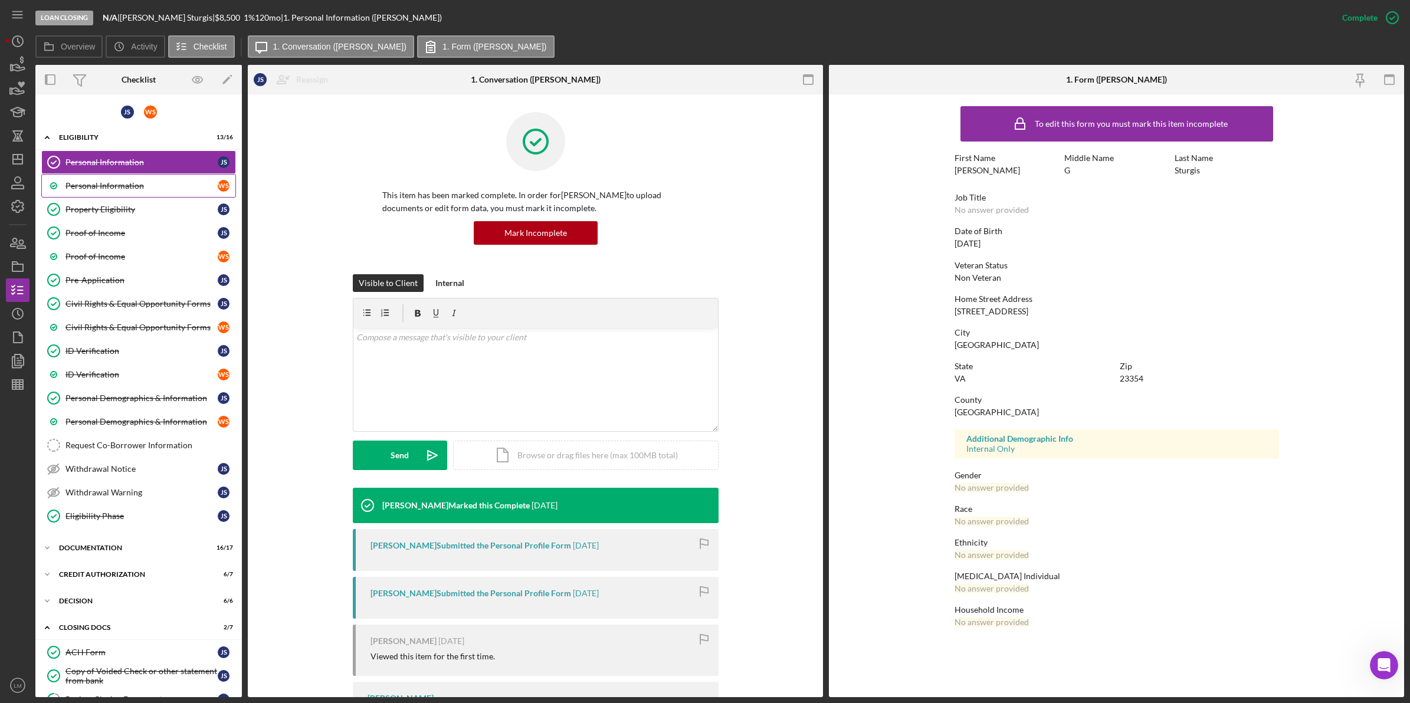
click at [120, 182] on div "Personal Information" at bounding box center [141, 185] width 152 height 9
